Goal: Task Accomplishment & Management: Manage account settings

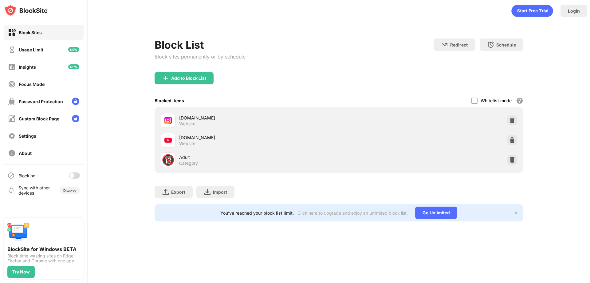
click at [74, 176] on div at bounding box center [74, 175] width 11 height 6
click at [77, 172] on div at bounding box center [74, 175] width 11 height 6
